Goal: Task Accomplishment & Management: Use online tool/utility

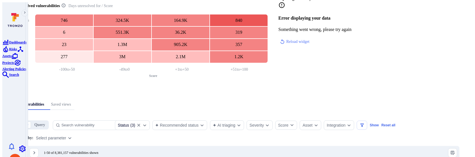
scroll to position [72, 0]
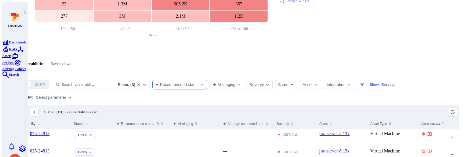
click at [199, 82] on div "Recommended status" at bounding box center [176, 84] width 43 height 5
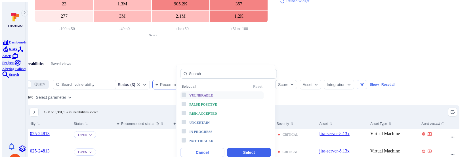
click at [205, 92] on div "Vulnerable" at bounding box center [212, 95] width 47 height 7
click at [204, 102] on span "False positive" at bounding box center [203, 104] width 28 height 4
click at [204, 111] on span "Risk accepted" at bounding box center [203, 113] width 28 height 4
click at [231, 148] on button "Select" at bounding box center [249, 152] width 44 height 9
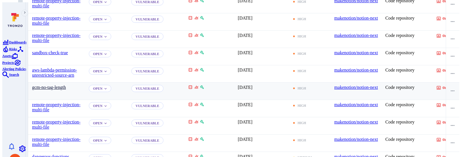
click at [65, 85] on link "gcm-no-tag-length" at bounding box center [49, 87] width 34 height 5
